Goal: Check status: Check status

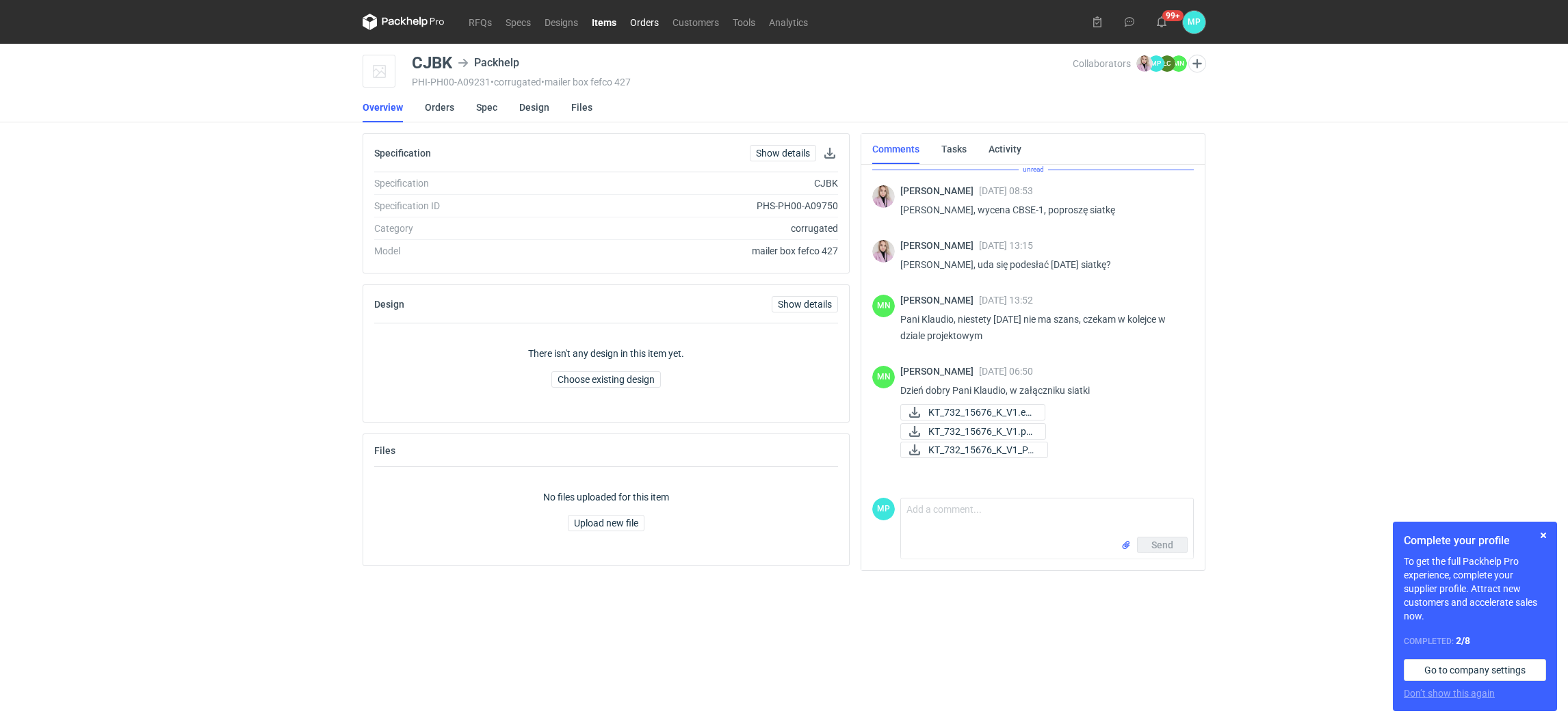
click at [635, 25] on link "Orders" at bounding box center [644, 22] width 42 height 17
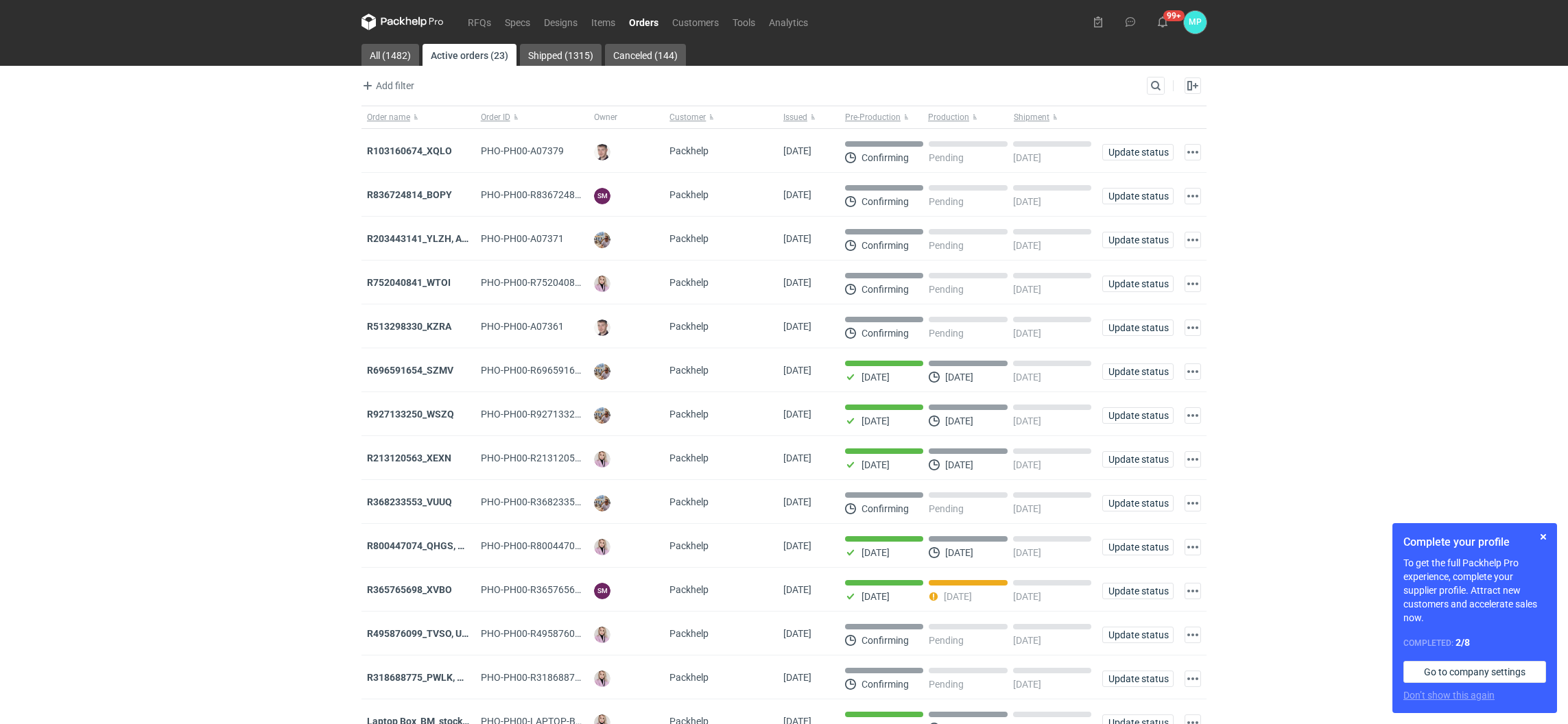
click at [1146, 84] on div "Search" at bounding box center [1155, 85] width 18 height 18
click at [1154, 84] on input "Search" at bounding box center [1096, 86] width 136 height 17
click at [1102, 88] on input "Search" at bounding box center [1096, 86] width 136 height 17
paste input "R056943177_DRVN"
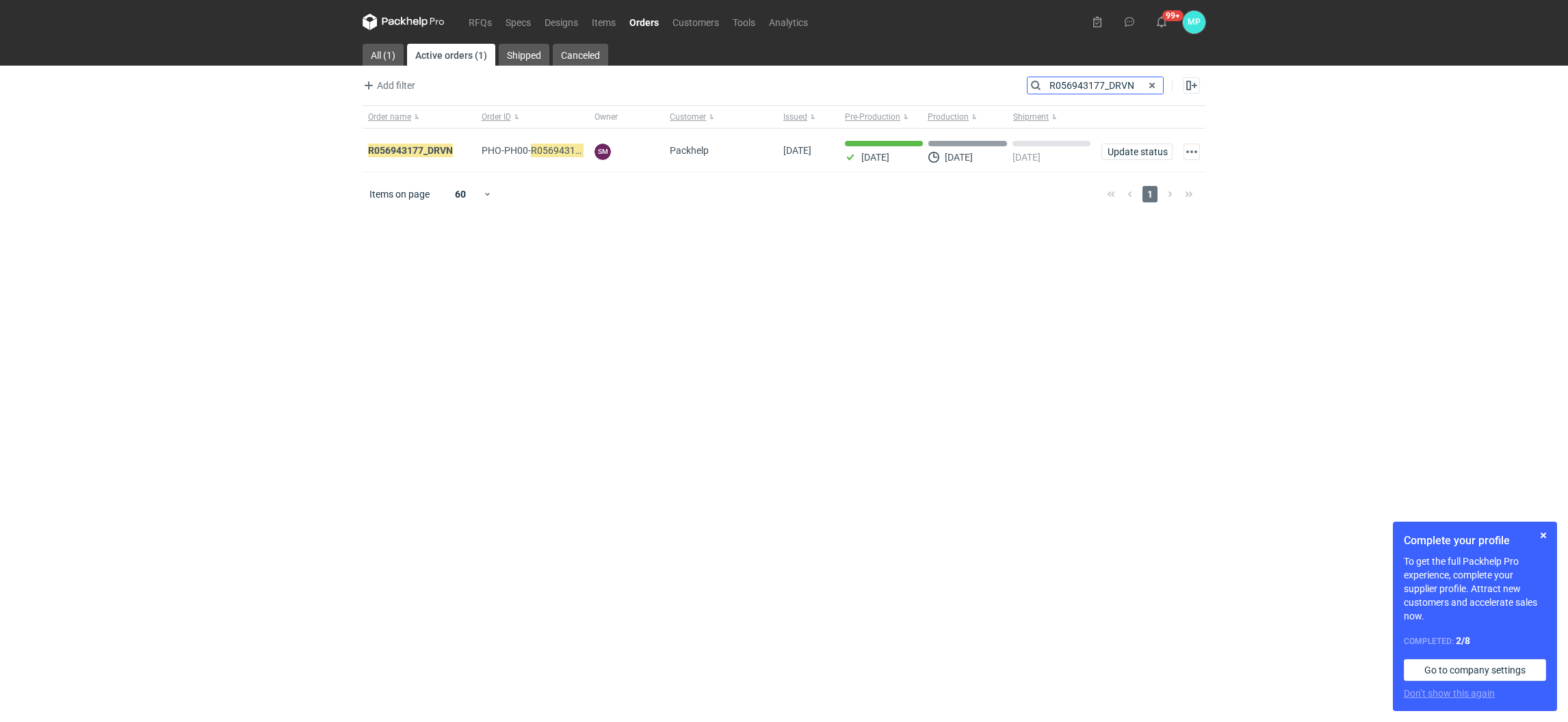
type input "R056943177_DRVN"
click at [443, 149] on em "R056943177_DRVN" at bounding box center [410, 150] width 85 height 15
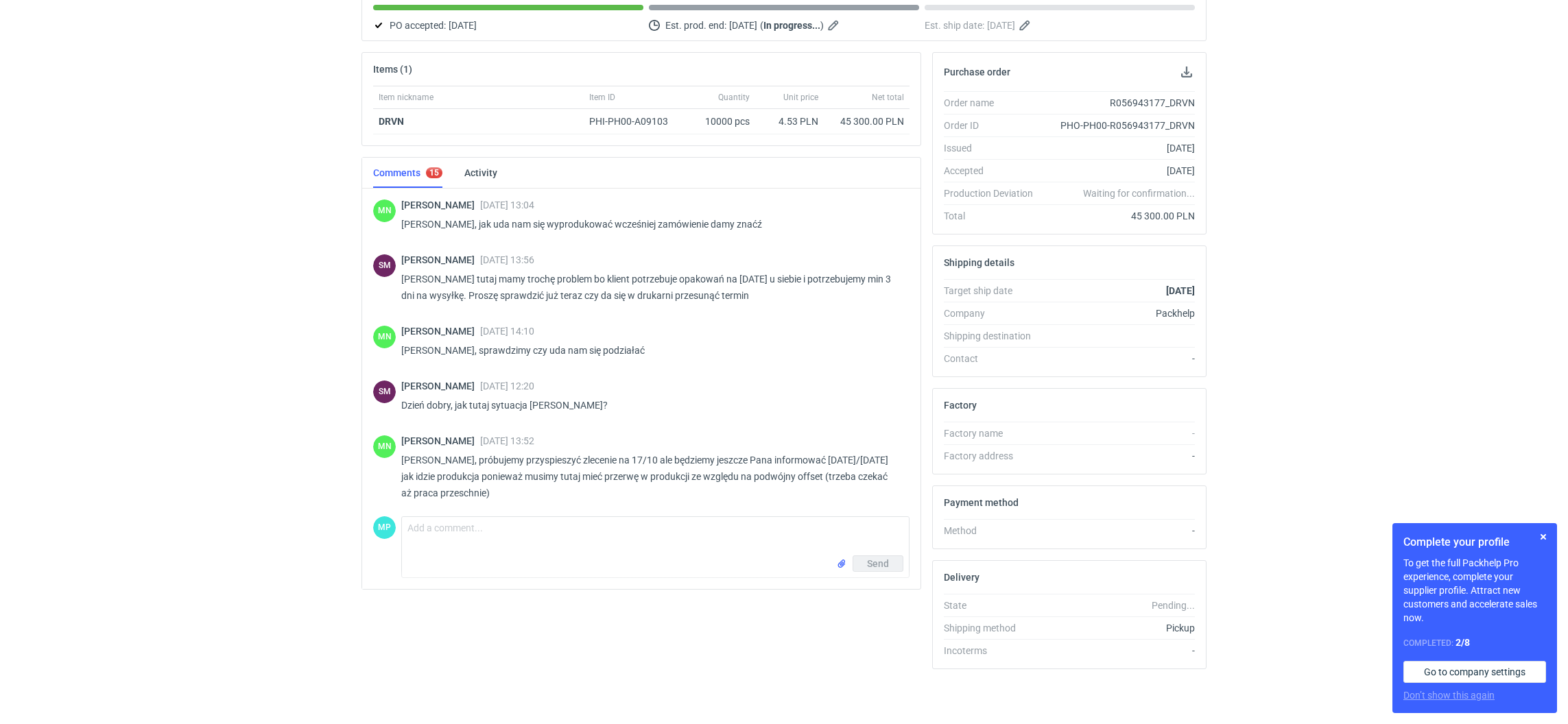
scroll to position [735, 0]
